Goal: Task Accomplishment & Management: Use online tool/utility

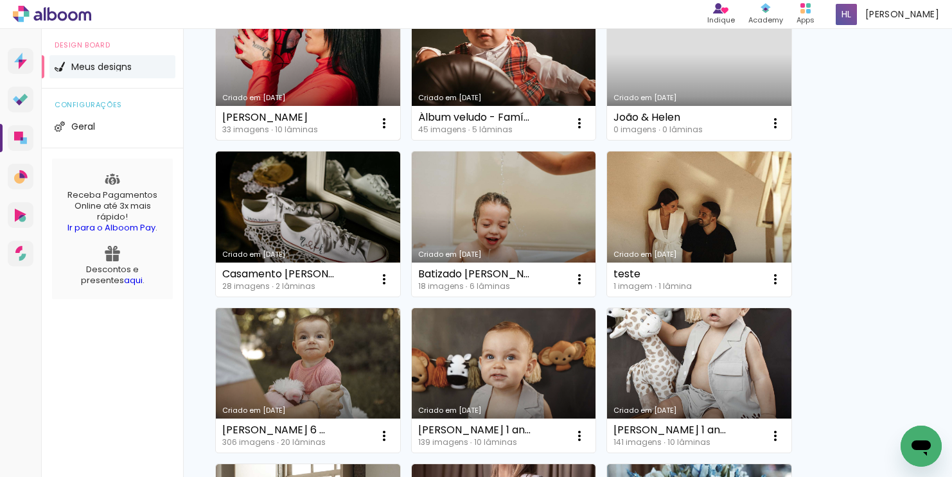
scroll to position [341, 0]
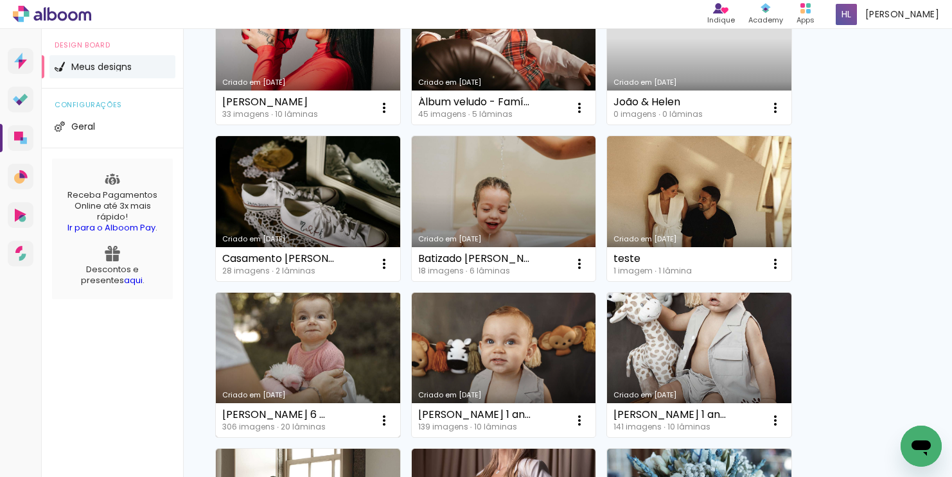
click at [351, 355] on link "Criado em [DATE]" at bounding box center [308, 365] width 184 height 145
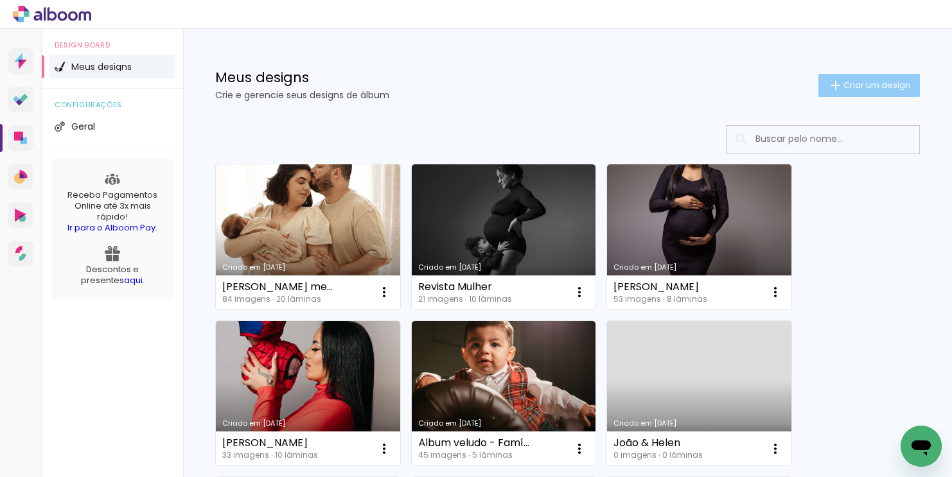
click at [866, 78] on paper-button "Criar um design" at bounding box center [868, 85] width 101 height 23
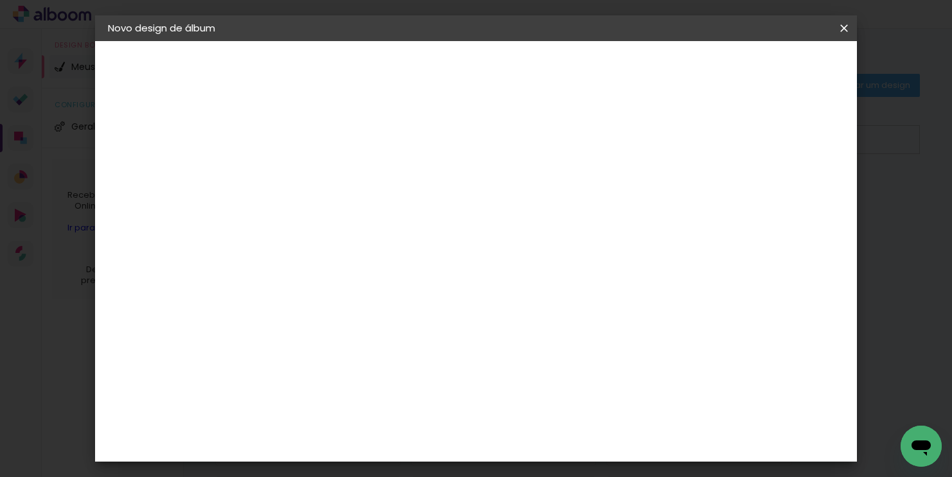
click at [318, 169] on input at bounding box center [318, 172] width 0 height 20
type input "Miguel"
type paper-input "Miguel"
click at [0, 0] on slot "Avançar" at bounding box center [0, 0] width 0 height 0
click at [0, 0] on slot "Tamanho Livre" at bounding box center [0, 0] width 0 height 0
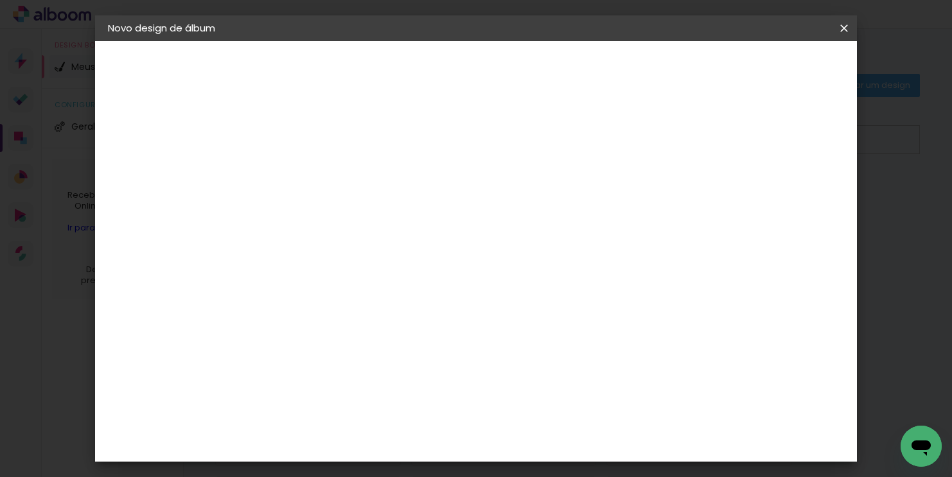
click at [558, 67] on paper-button "Avançar" at bounding box center [526, 68] width 63 height 22
click at [441, 184] on span "30" at bounding box center [441, 183] width 21 height 19
click at [558, 382] on input "60" at bounding box center [550, 382] width 33 height 19
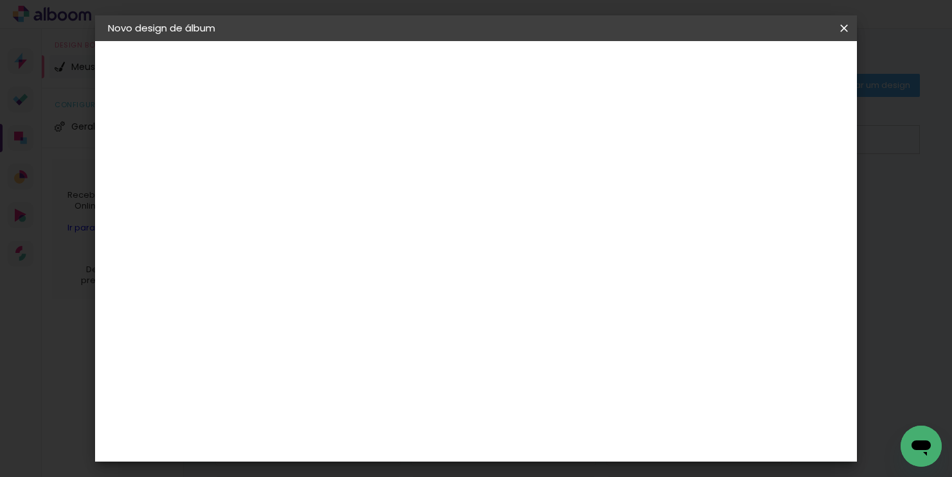
type input "40"
type paper-input "40"
click at [557, 380] on quentale-layouter at bounding box center [490, 252] width 355 height 267
click at [688, 69] on span "Iniciar design" at bounding box center [658, 68] width 58 height 9
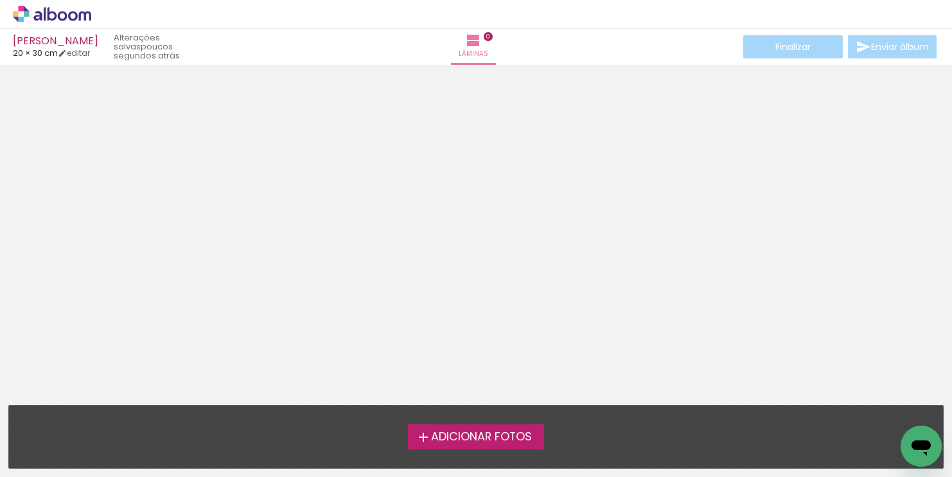
click at [519, 432] on span "Adicionar Fotos" at bounding box center [481, 438] width 101 height 12
click at [0, 0] on input "file" at bounding box center [0, 0] width 0 height 0
